Goal: Navigation & Orientation: Find specific page/section

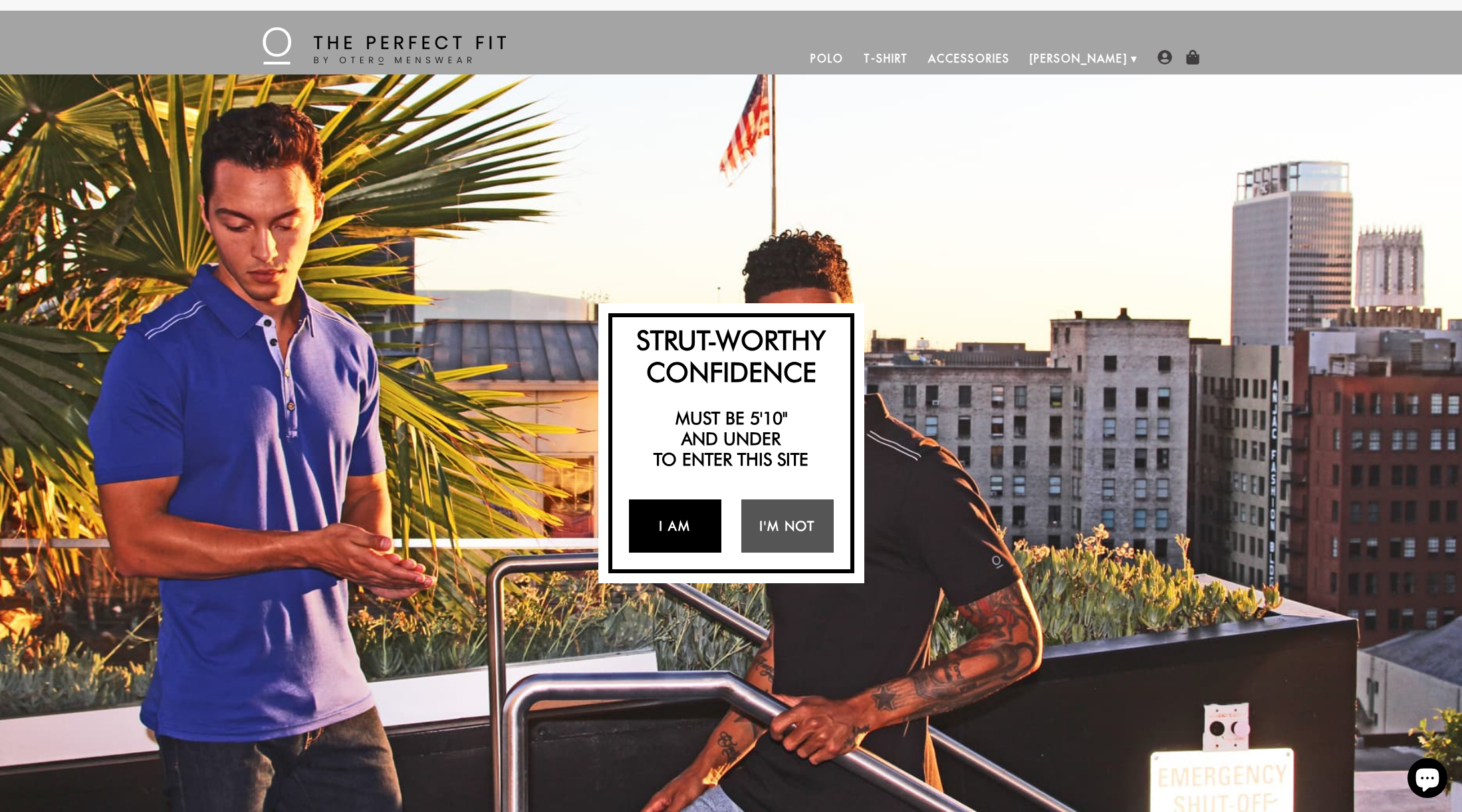
click at [695, 532] on link "I Am" at bounding box center [675, 526] width 92 height 54
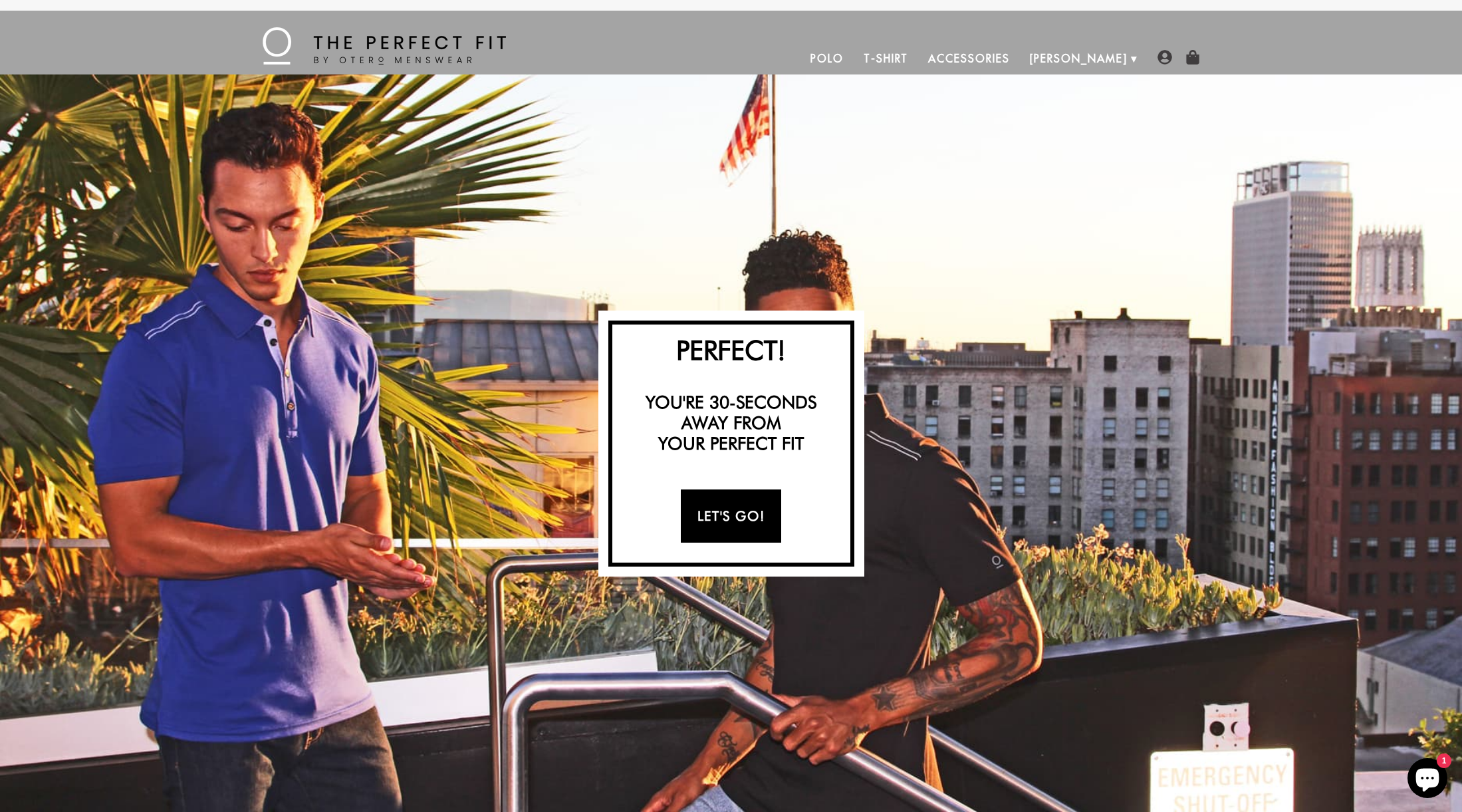
click at [702, 526] on link "Let's Go!" at bounding box center [731, 516] width 100 height 54
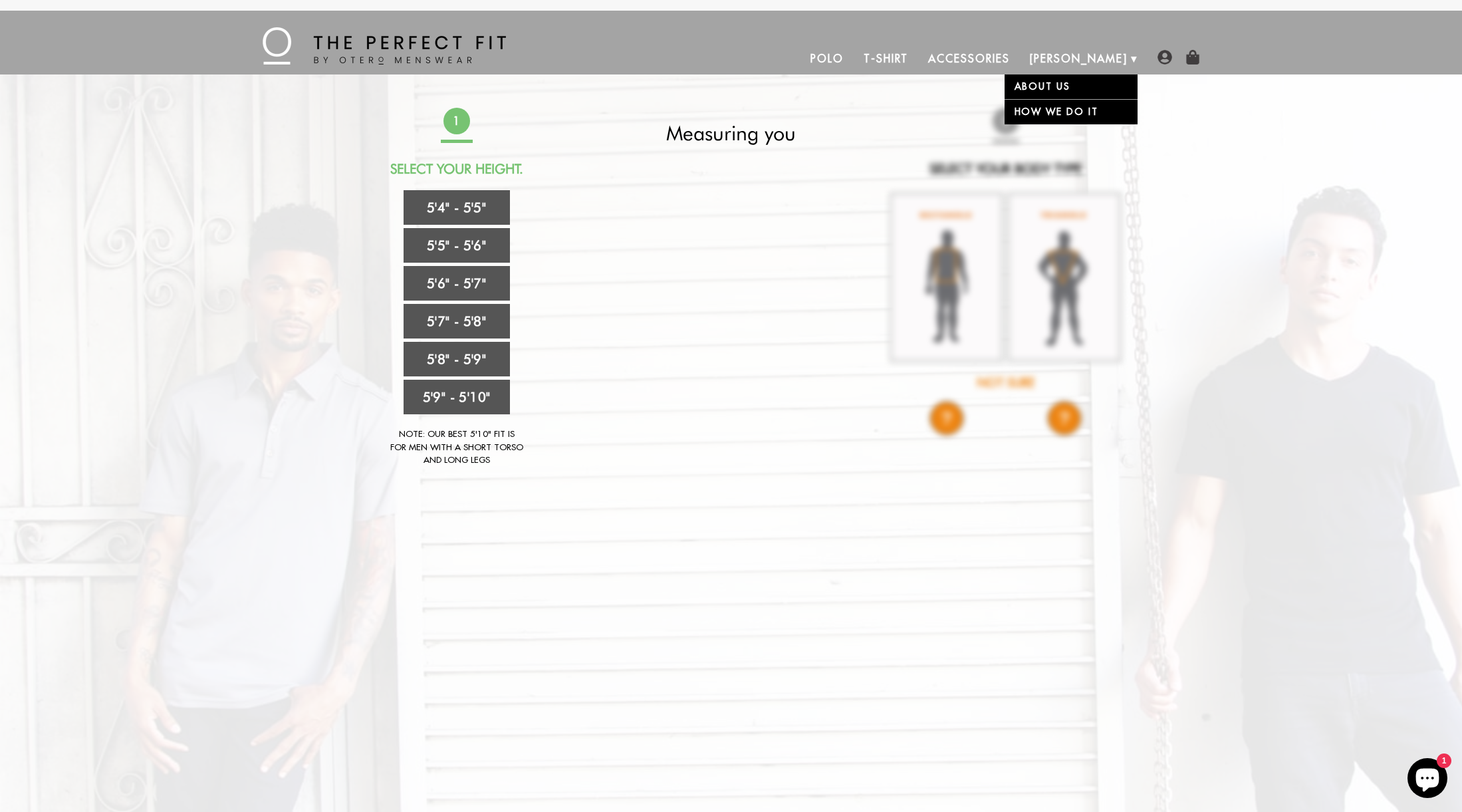
click at [1087, 59] on link "[PERSON_NAME]" at bounding box center [1079, 58] width 118 height 32
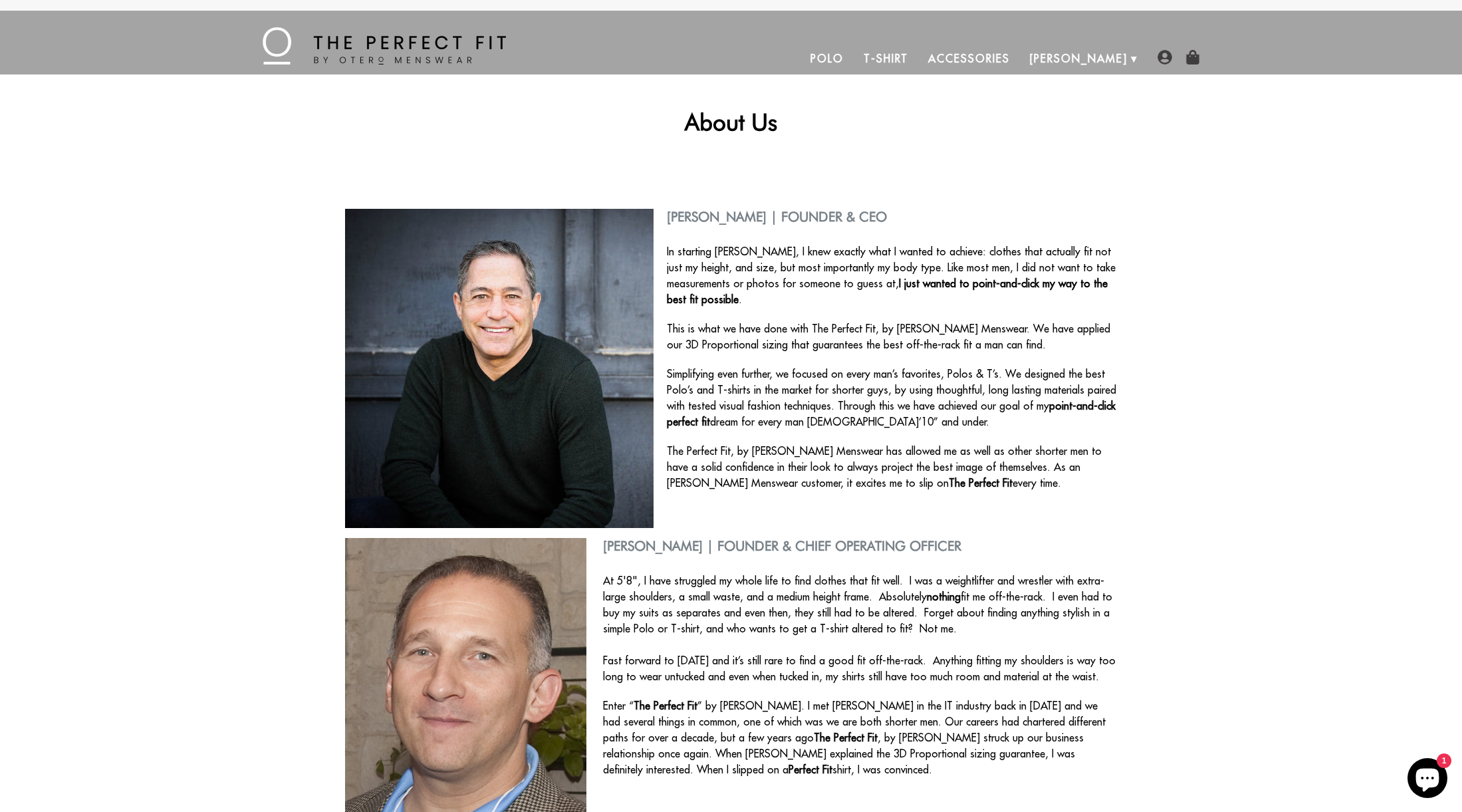
click at [1020, 59] on link "Accessories" at bounding box center [969, 58] width 101 height 32
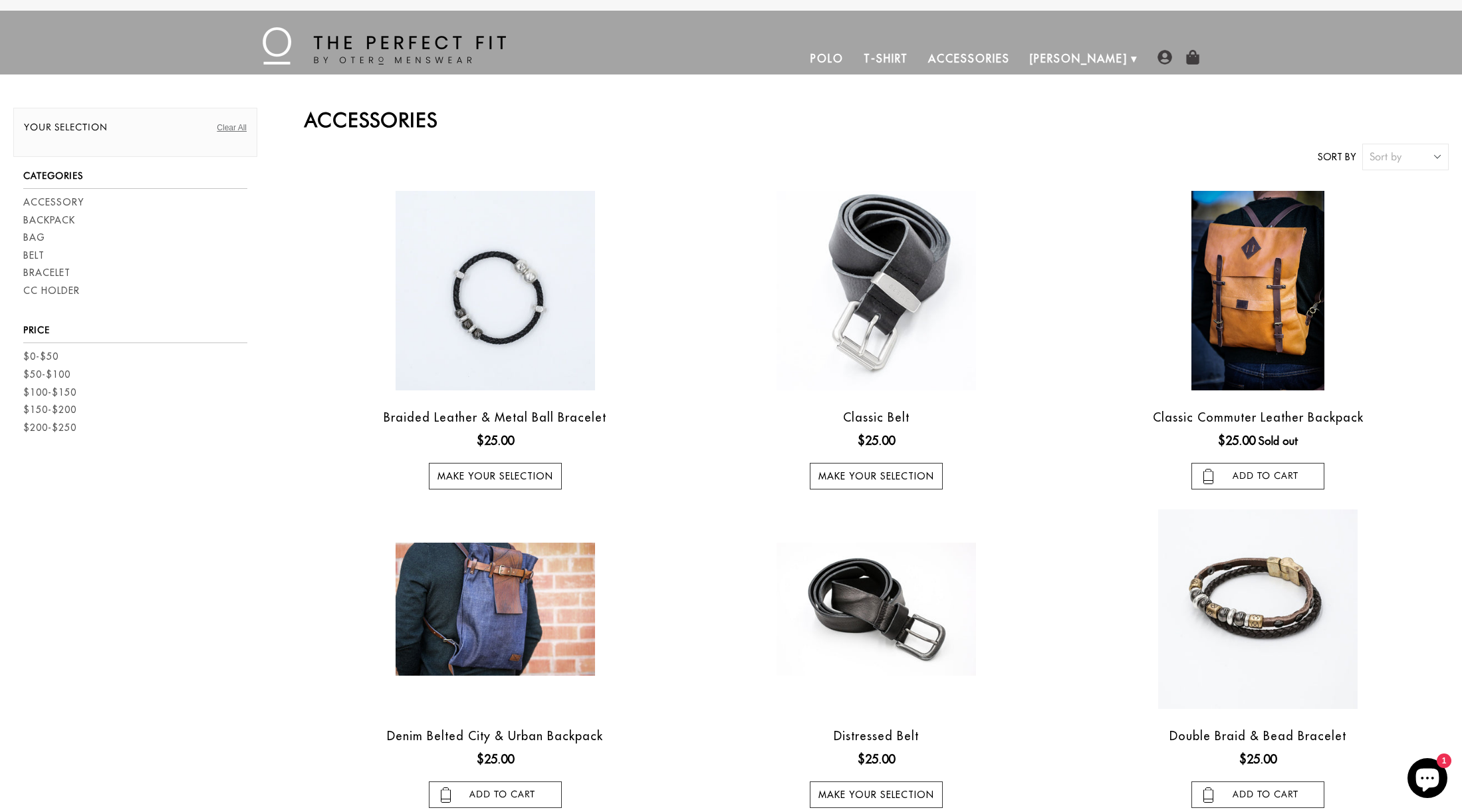
click at [919, 57] on link "T-Shirt" at bounding box center [885, 58] width 64 height 32
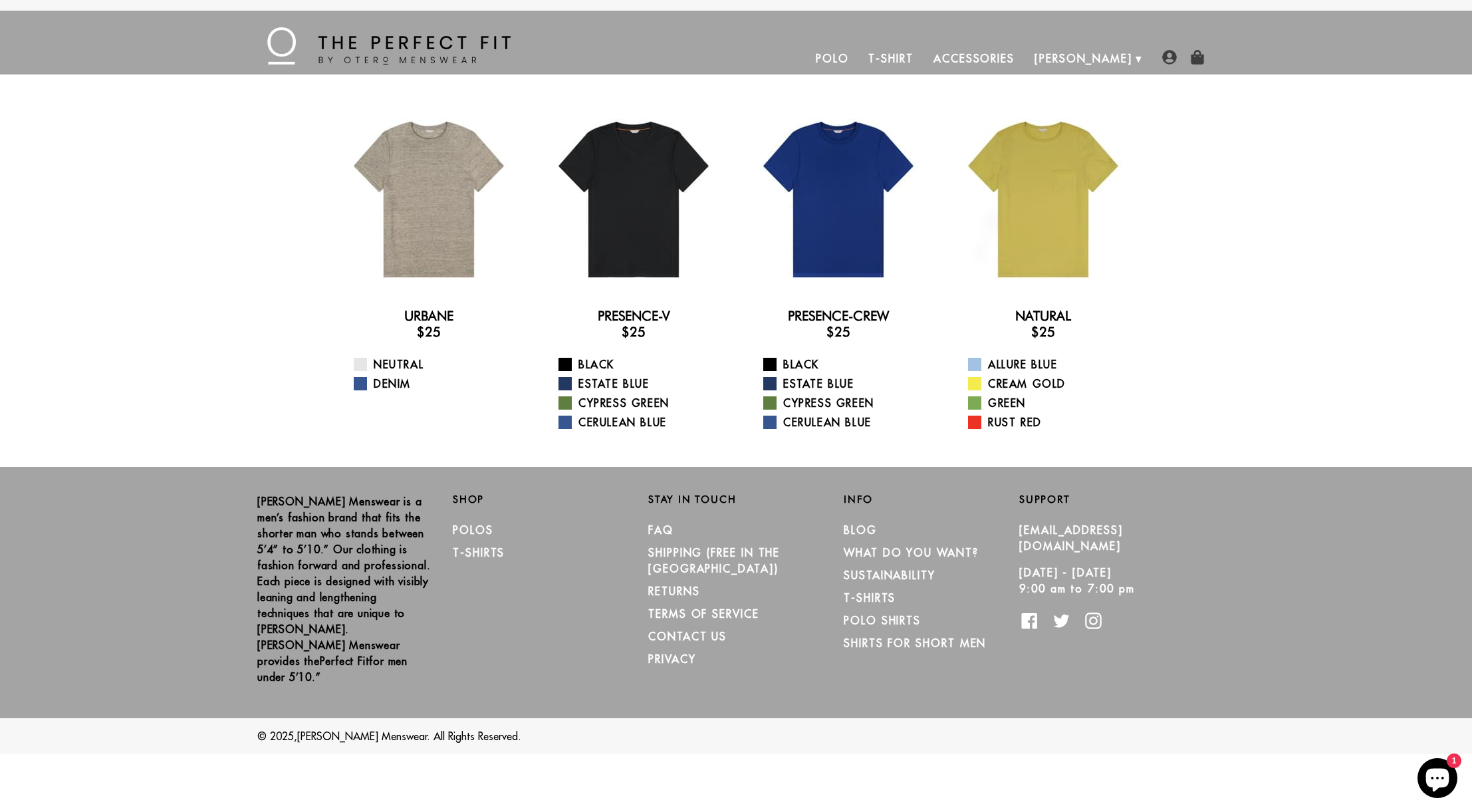
click at [859, 62] on link "Polo" at bounding box center [832, 58] width 54 height 32
